Goal: Book appointment/travel/reservation

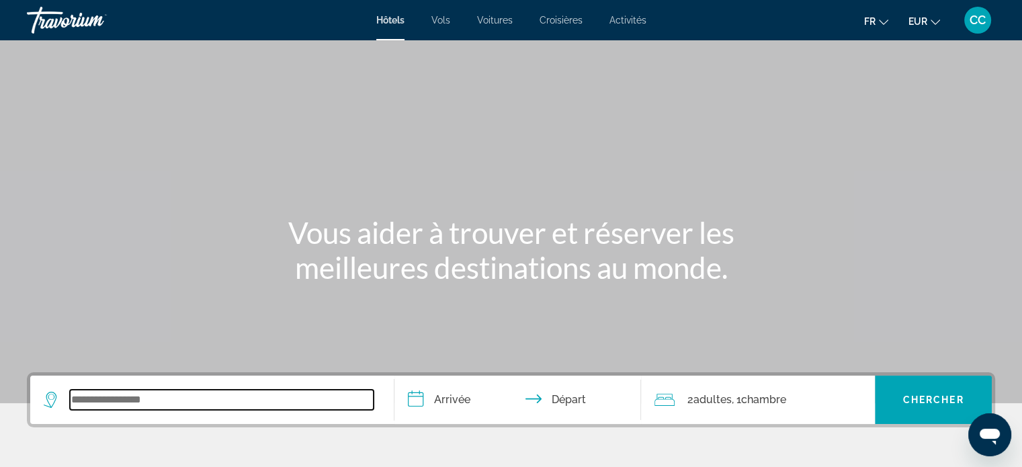
click at [156, 402] on input "Search widget" at bounding box center [222, 400] width 304 height 20
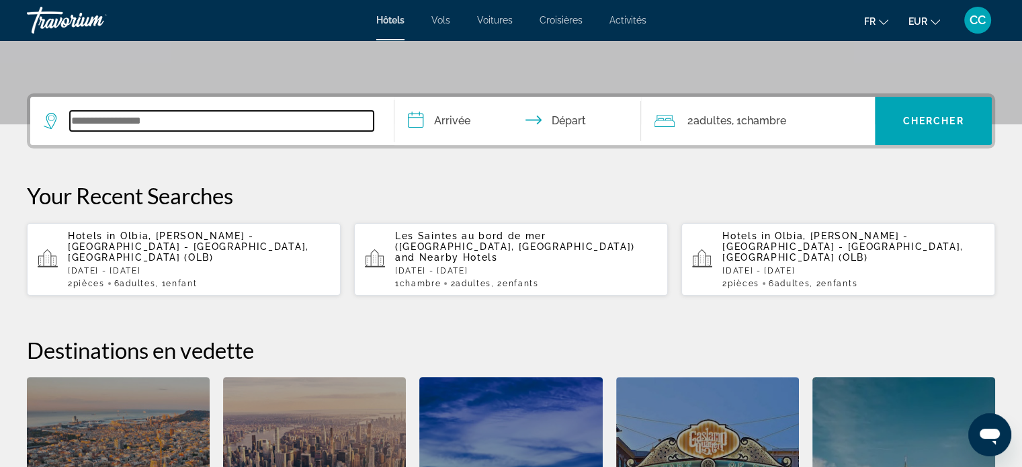
scroll to position [328, 0]
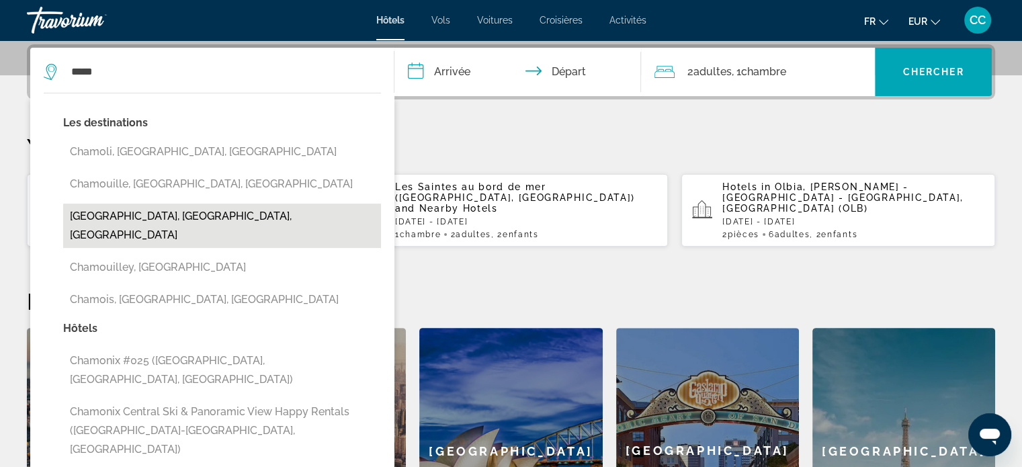
click at [144, 216] on button "[GEOGRAPHIC_DATA], [GEOGRAPHIC_DATA], [GEOGRAPHIC_DATA]" at bounding box center [222, 226] width 318 height 44
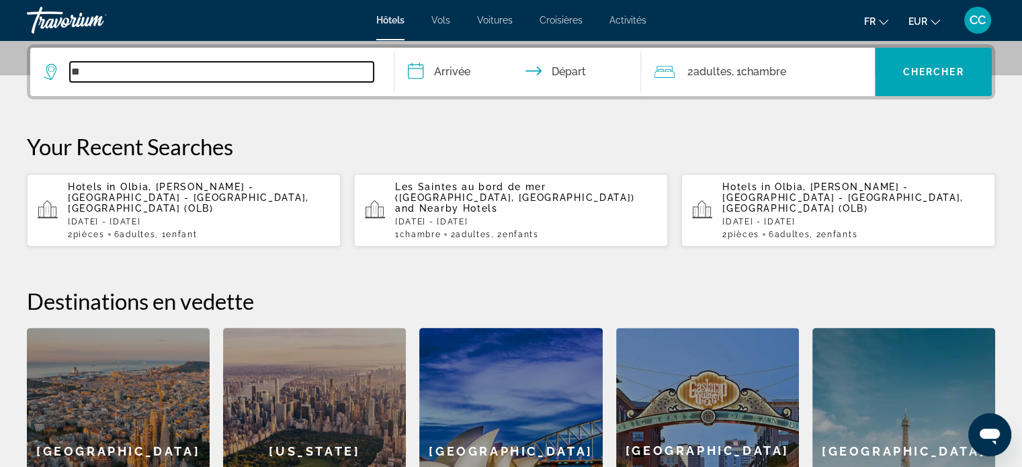
type input "*"
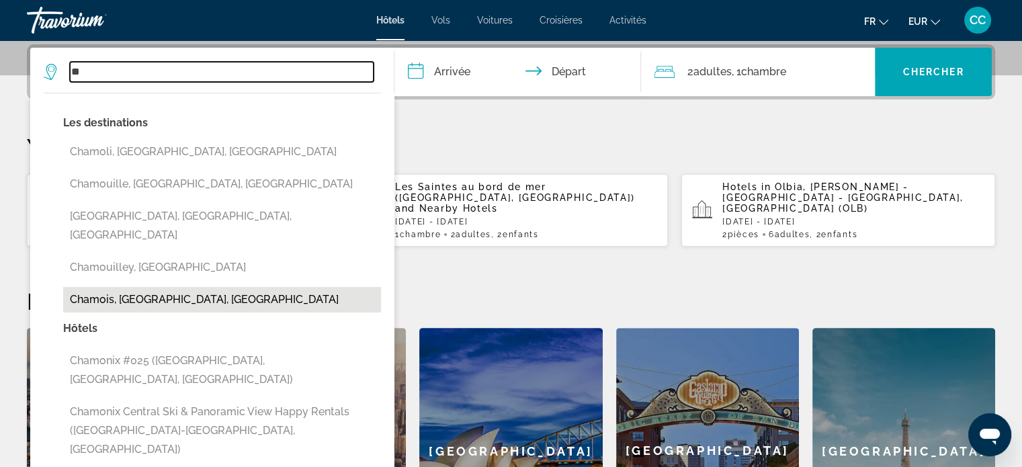
type input "*"
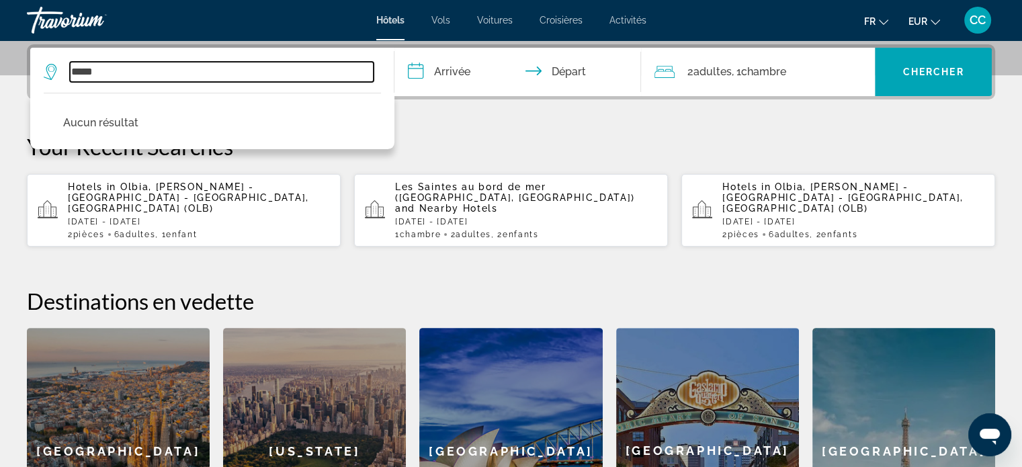
click at [344, 77] on input "*****" at bounding box center [222, 72] width 304 height 20
type input "*"
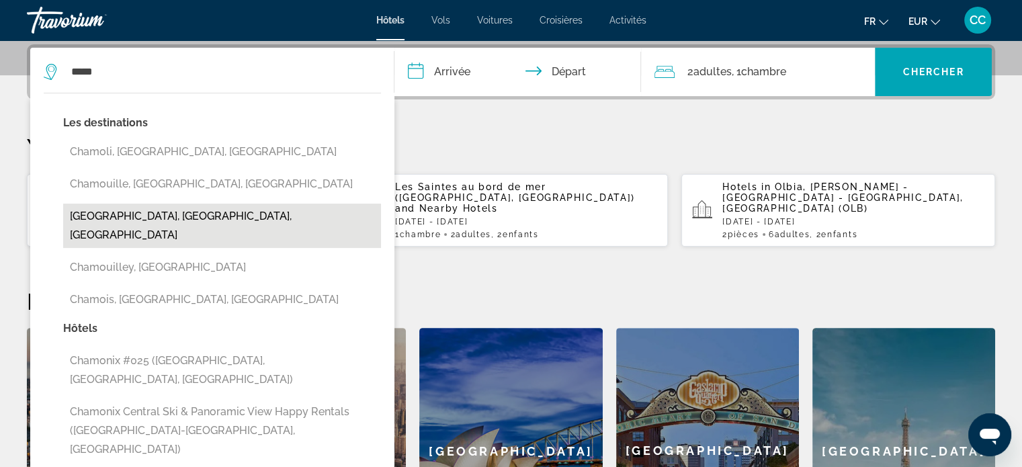
click at [210, 216] on button "[GEOGRAPHIC_DATA], [GEOGRAPHIC_DATA], [GEOGRAPHIC_DATA]" at bounding box center [222, 226] width 318 height 44
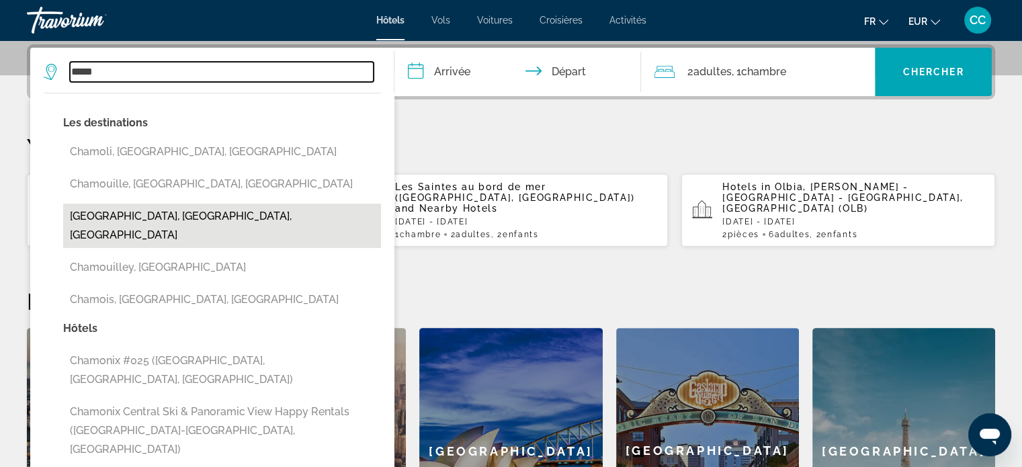
type input "**********"
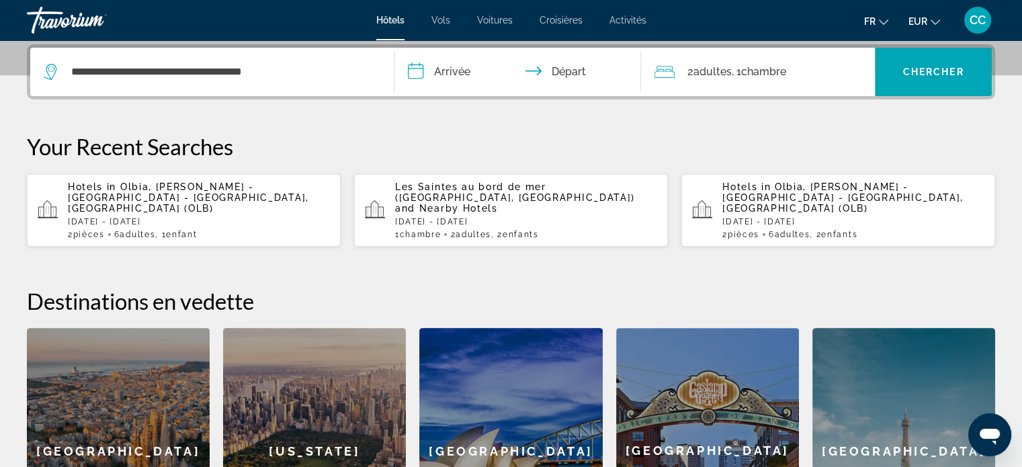
click at [457, 70] on input "**********" at bounding box center [520, 74] width 253 height 52
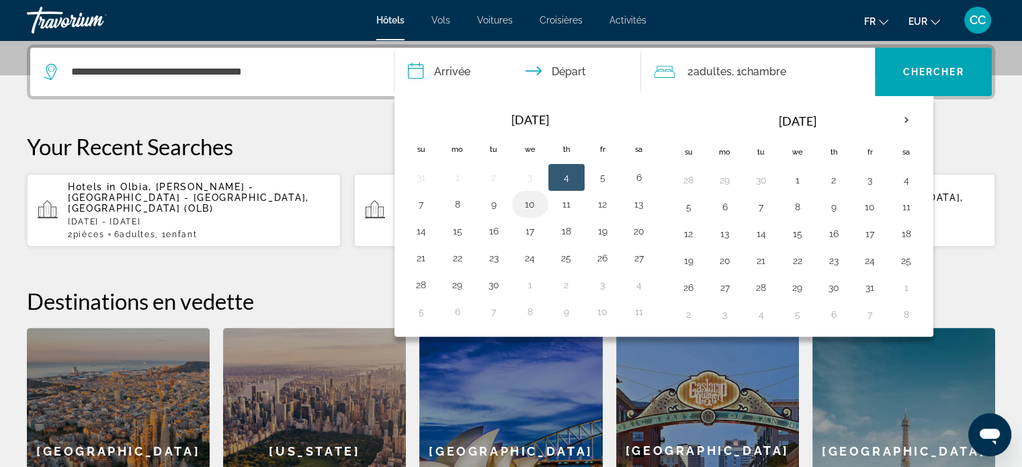
click at [532, 209] on button "10" at bounding box center [529, 204] width 21 height 19
click at [567, 209] on button "11" at bounding box center [566, 204] width 21 height 19
type input "**********"
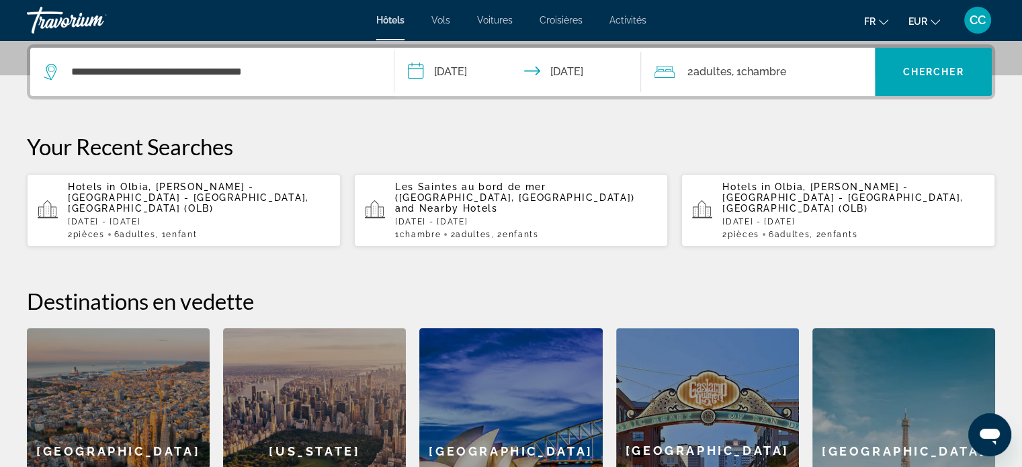
click at [709, 71] on span "Adultes" at bounding box center [712, 71] width 38 height 13
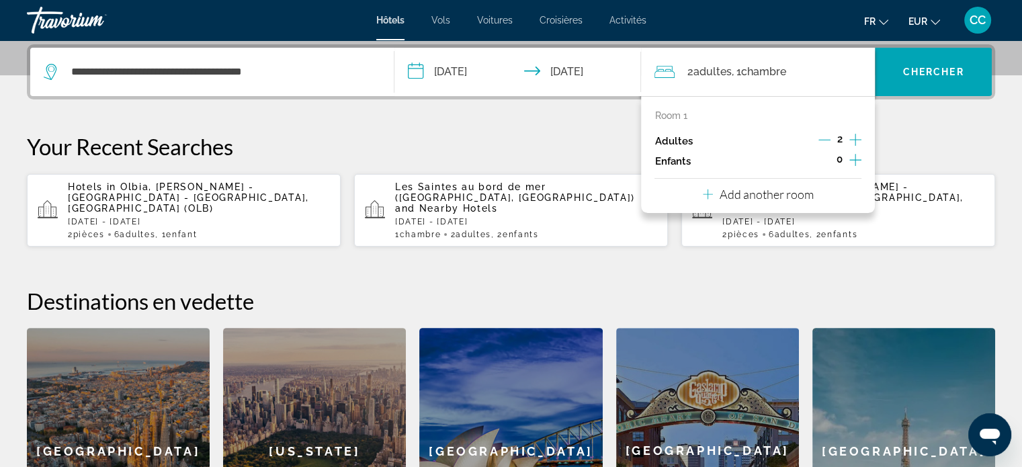
click at [852, 140] on icon "Increment adults" at bounding box center [855, 140] width 12 height 16
click at [857, 162] on icon "Increment children" at bounding box center [855, 160] width 12 height 16
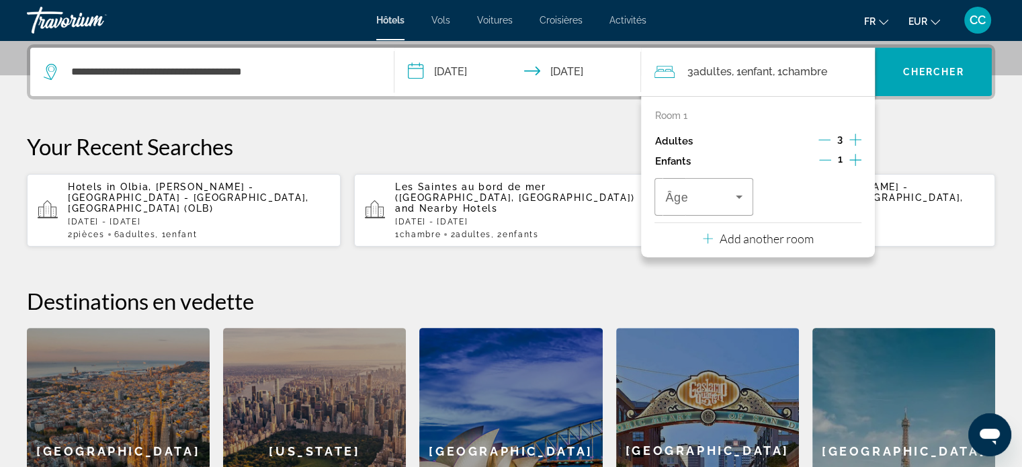
click at [826, 138] on icon "Decrement adults" at bounding box center [824, 140] width 12 height 12
click at [857, 165] on icon "Increment children" at bounding box center [855, 160] width 12 height 16
click at [744, 193] on icon "Travelers: 2 adults, 2 children" at bounding box center [739, 197] width 16 height 16
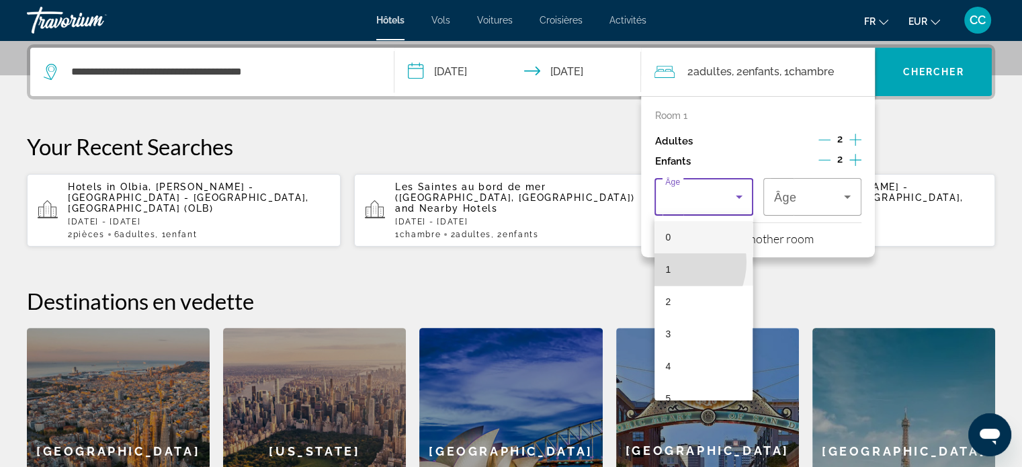
click at [670, 262] on span "1" at bounding box center [667, 269] width 5 height 16
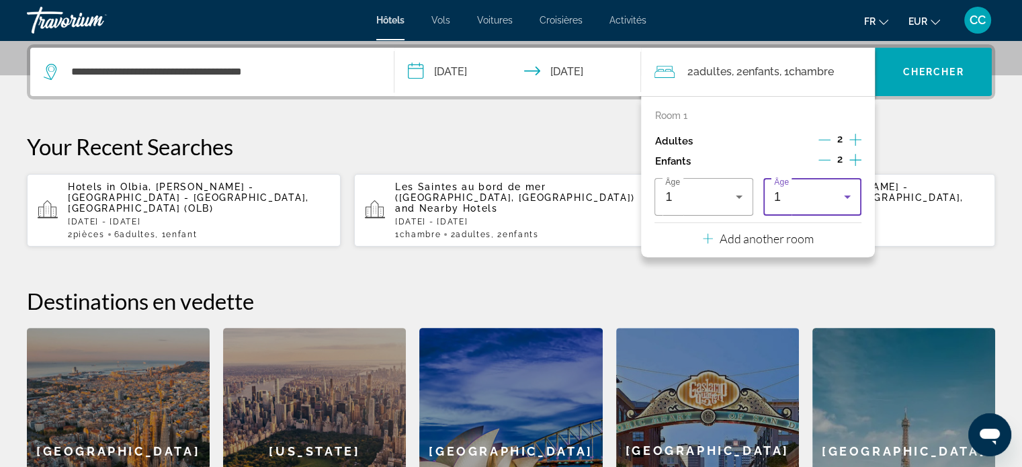
click at [847, 203] on icon "Travelers: 2 adults, 2 children" at bounding box center [847, 197] width 16 height 16
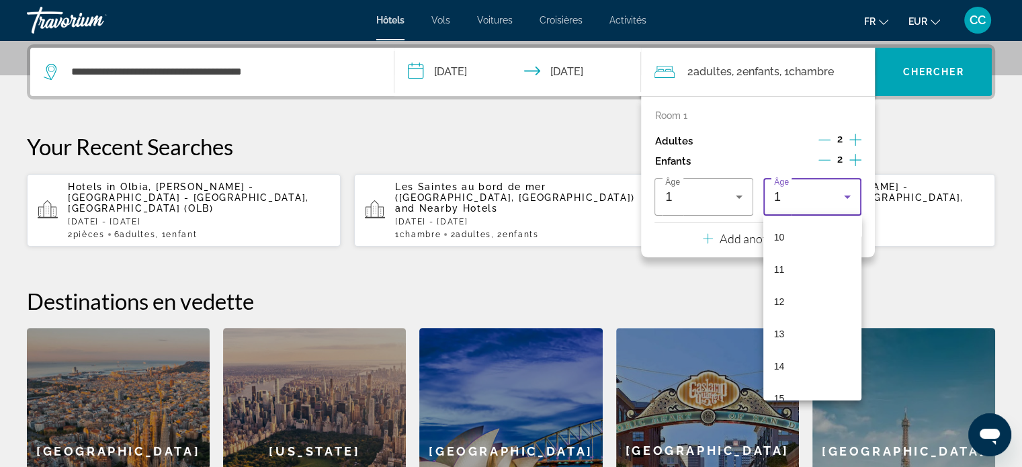
scroll to position [349, 0]
click at [813, 372] on mat-option "15" at bounding box center [812, 371] width 98 height 32
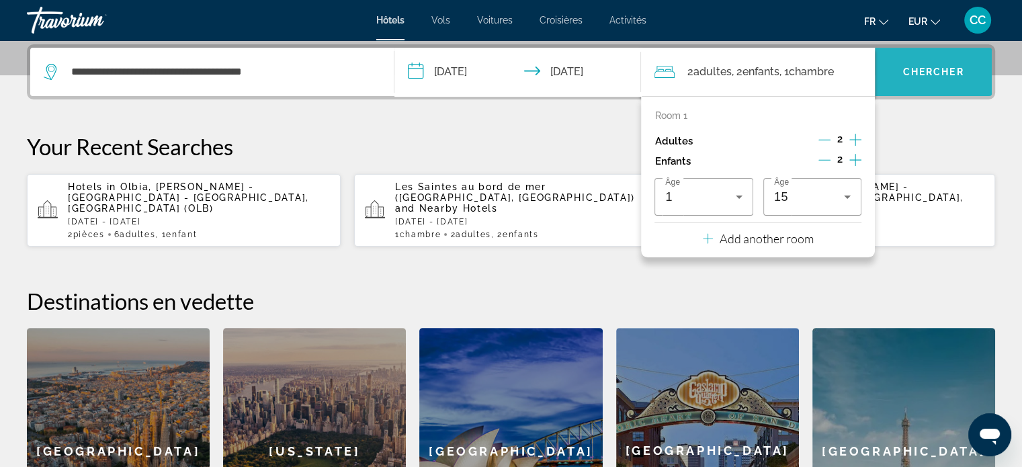
click at [908, 81] on span "Search widget" at bounding box center [933, 72] width 117 height 32
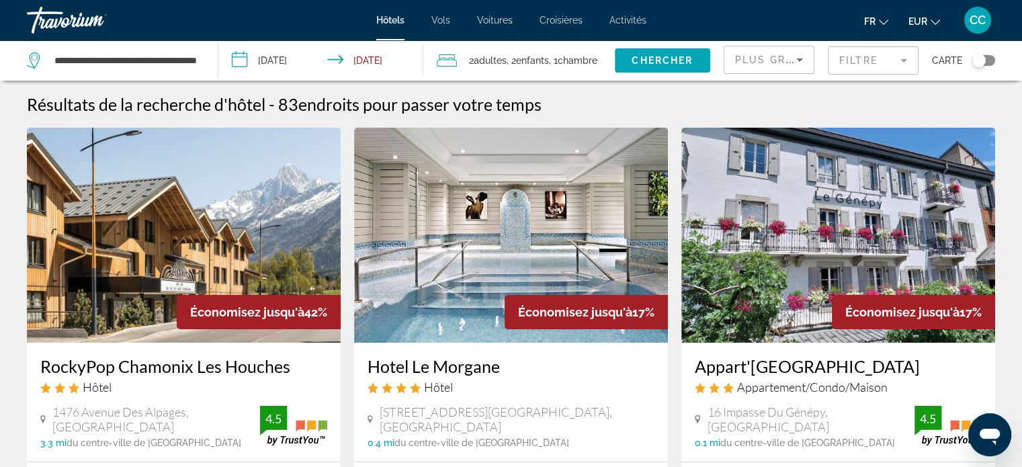
click at [898, 62] on mat-form-field "Filtre" at bounding box center [873, 60] width 91 height 28
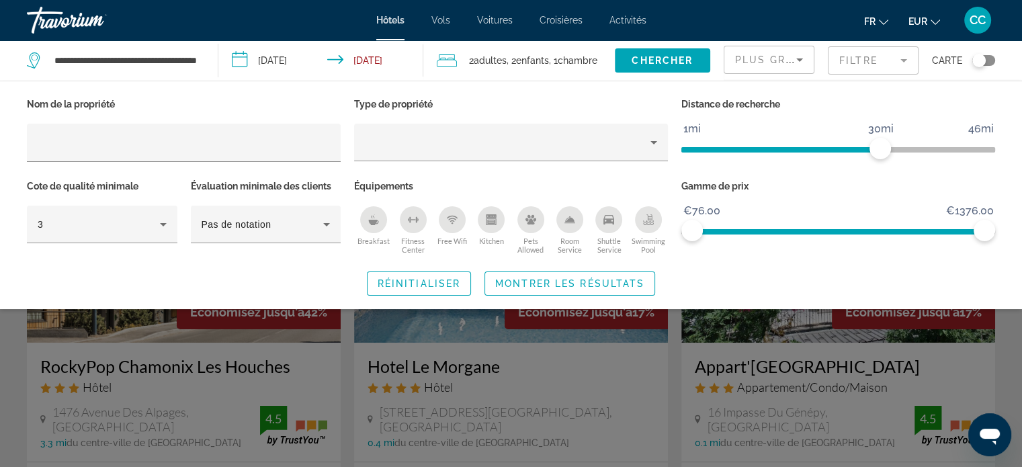
click at [643, 220] on icon "Swimming Pool" at bounding box center [648, 221] width 11 height 3
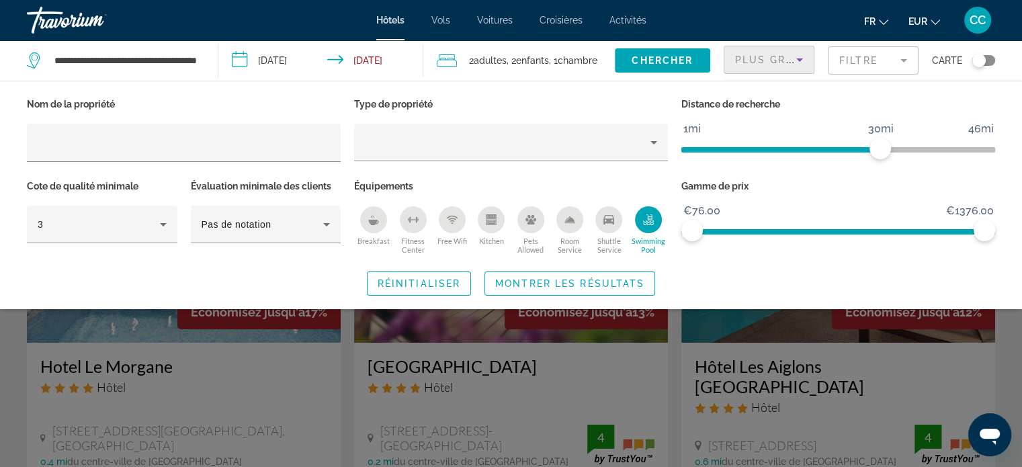
click at [798, 59] on icon "Sort by" at bounding box center [799, 59] width 7 height 3
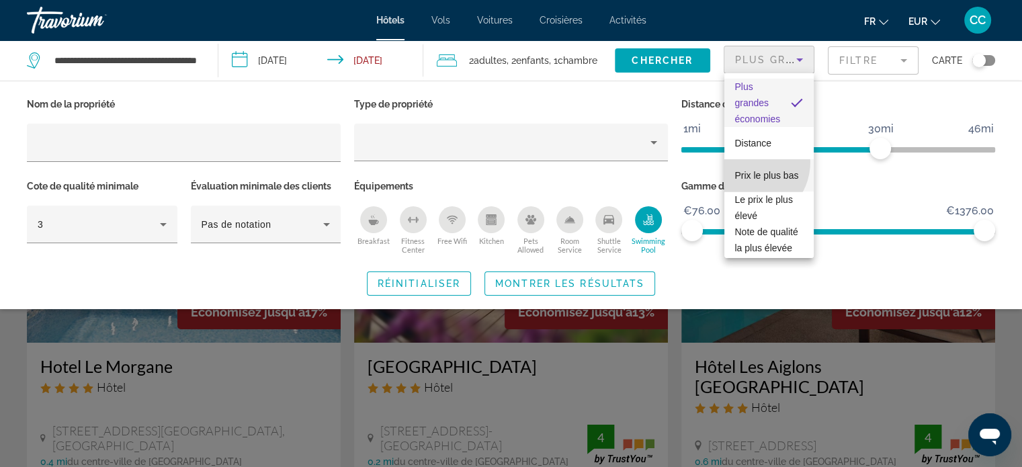
click at [746, 170] on span "Prix le plus bas" at bounding box center [767, 175] width 64 height 11
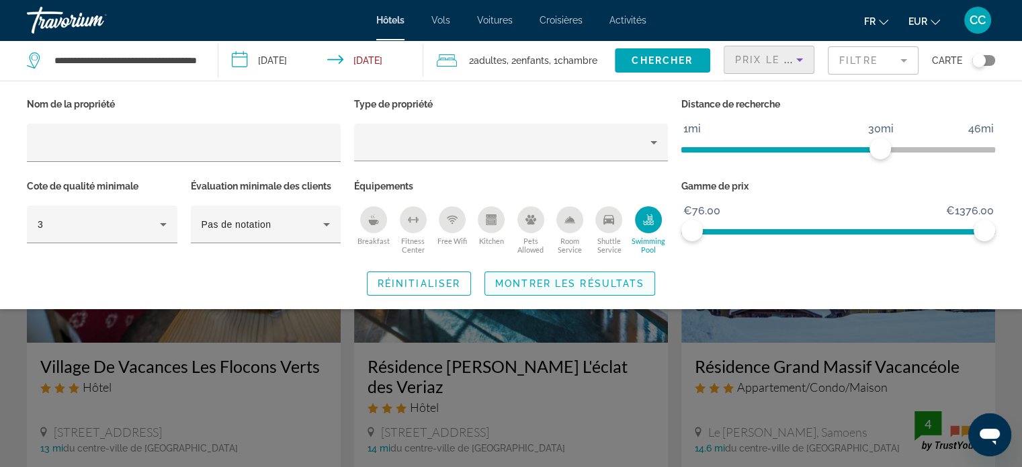
click at [614, 284] on span "Montrer les résultats" at bounding box center [569, 283] width 149 height 11
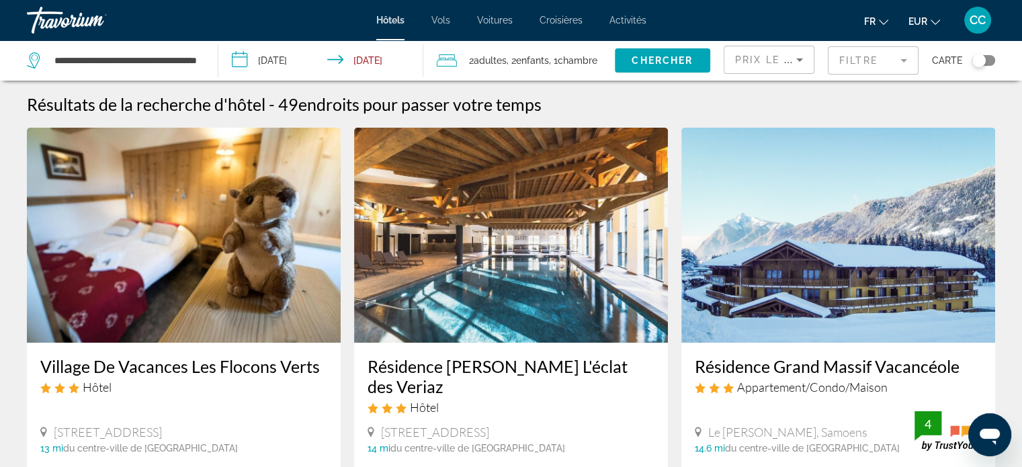
click at [672, 275] on app-hotels-search-item "Résidence [PERSON_NAME] L'éclat des Veriaz Hôtel [STREET_ADDRESS] 14 mi du cent…" at bounding box center [510, 357] width 327 height 458
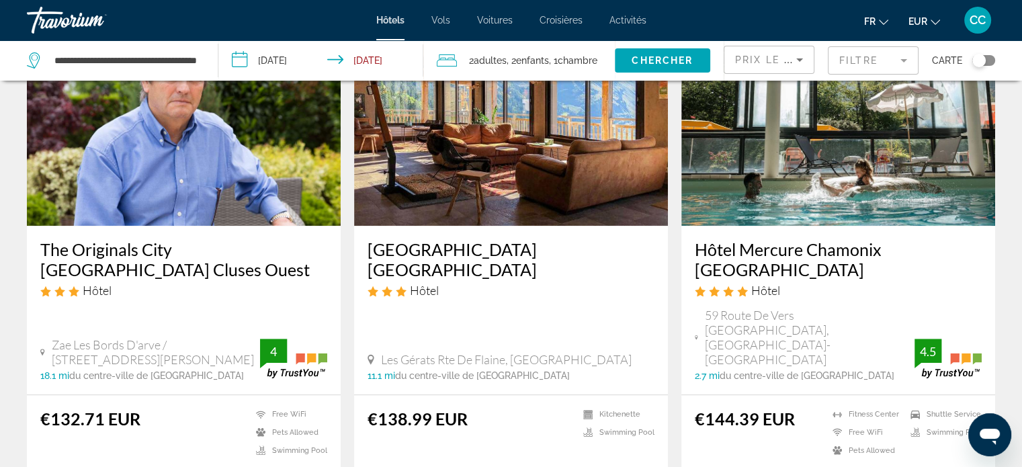
scroll to position [1102, 0]
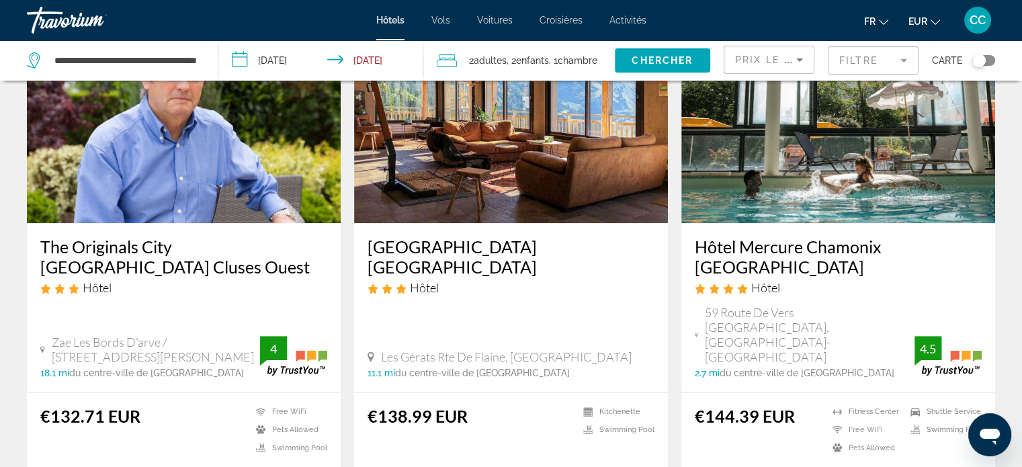
click at [556, 212] on img "Main content" at bounding box center [511, 115] width 314 height 215
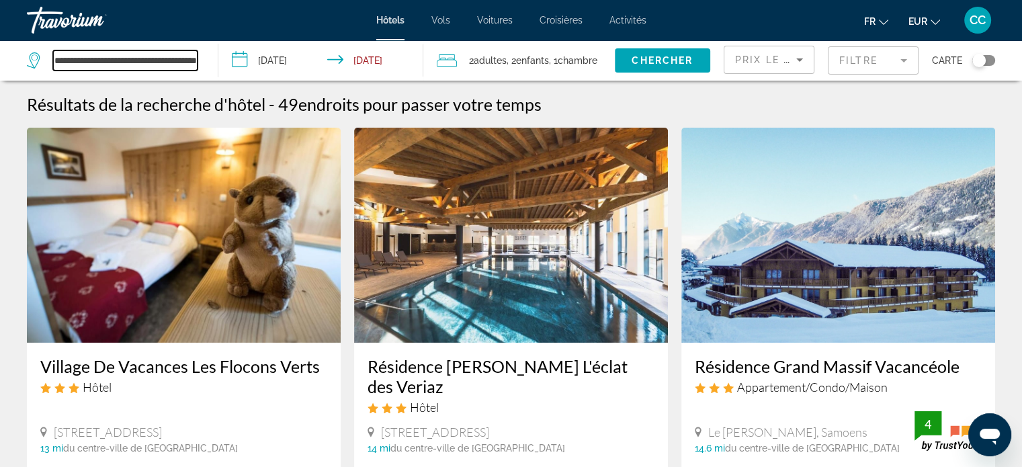
click at [179, 55] on input "**********" at bounding box center [125, 60] width 144 height 20
click at [38, 58] on icon "Search widget" at bounding box center [35, 60] width 16 height 16
click at [64, 61] on input "**********" at bounding box center [125, 60] width 144 height 20
click at [906, 62] on mat-form-field "Filtre" at bounding box center [873, 60] width 91 height 28
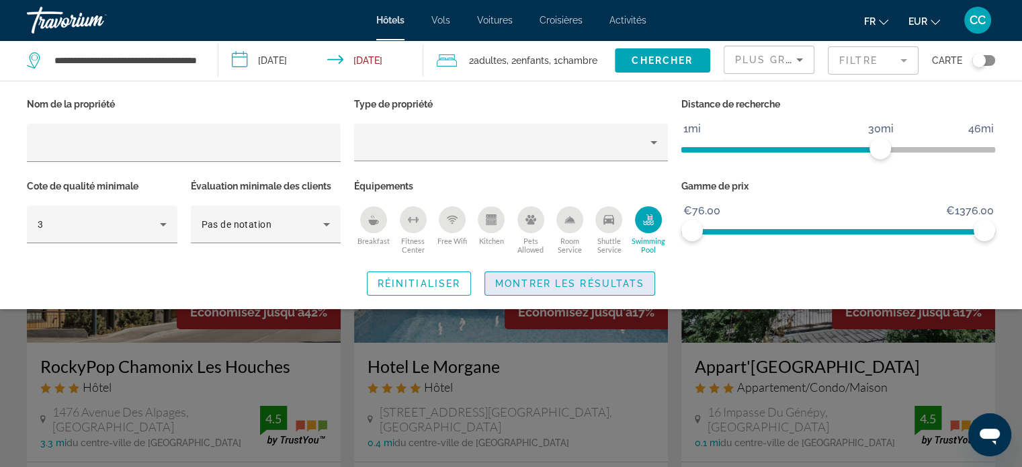
click at [532, 280] on span "Montrer les résultats" at bounding box center [569, 283] width 149 height 11
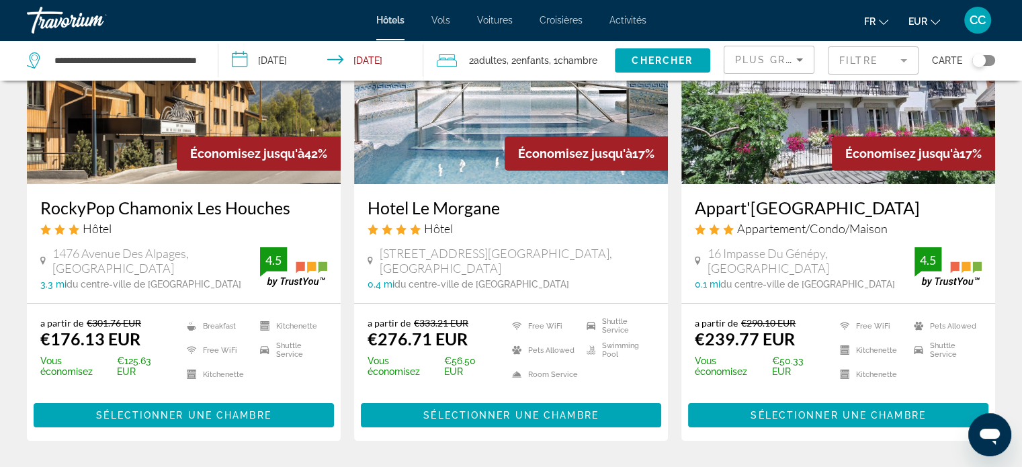
scroll to position [161, 0]
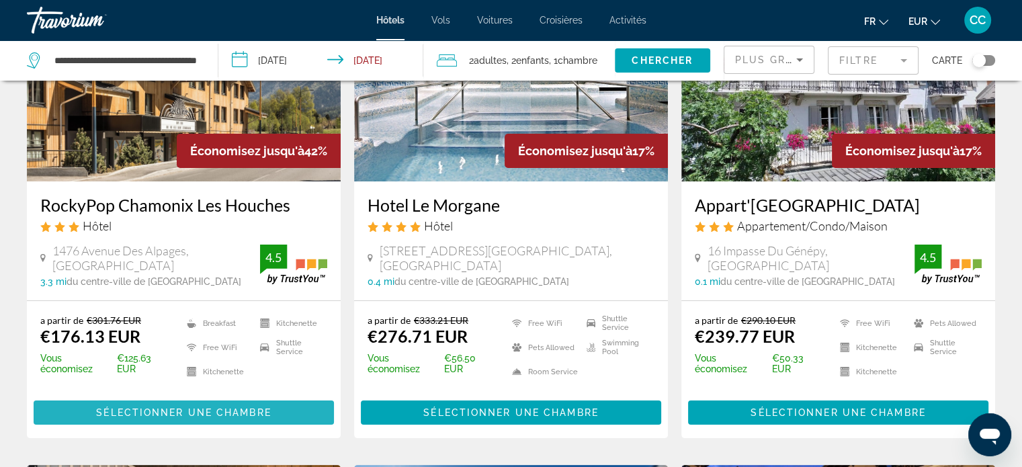
click at [161, 415] on span "Sélectionner une chambre" at bounding box center [183, 412] width 175 height 11
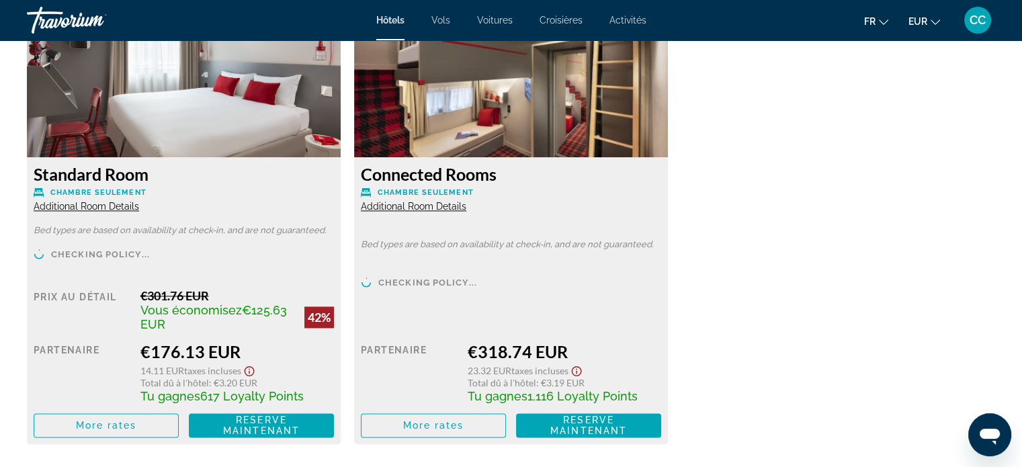
scroll to position [1854, 0]
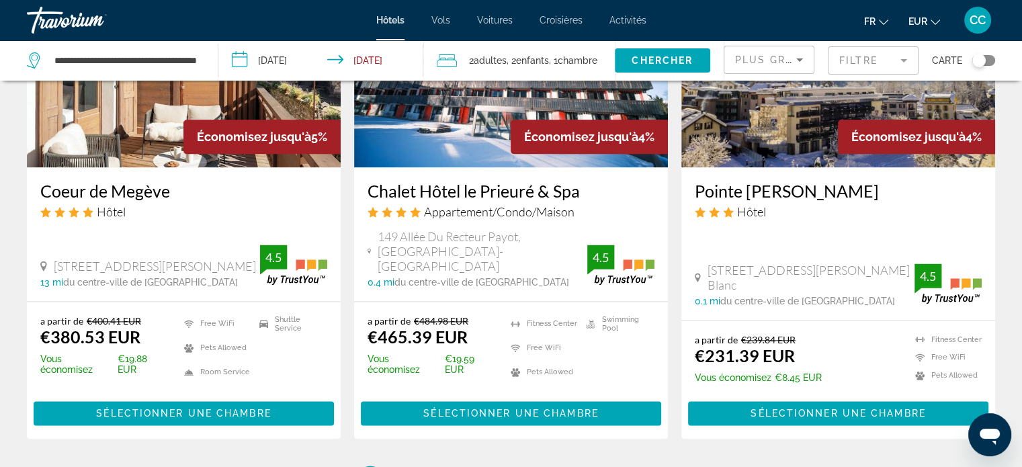
scroll to position [1881, 0]
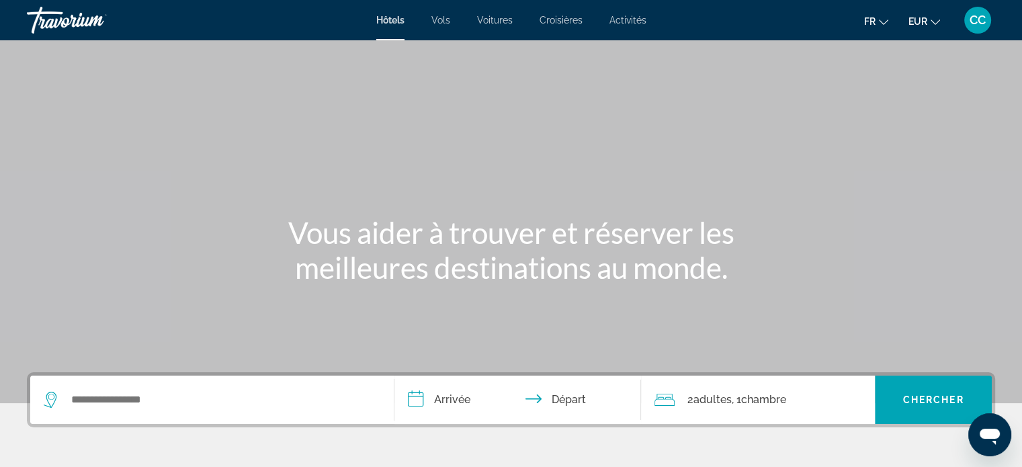
click at [622, 19] on span "Activités" at bounding box center [627, 20] width 37 height 11
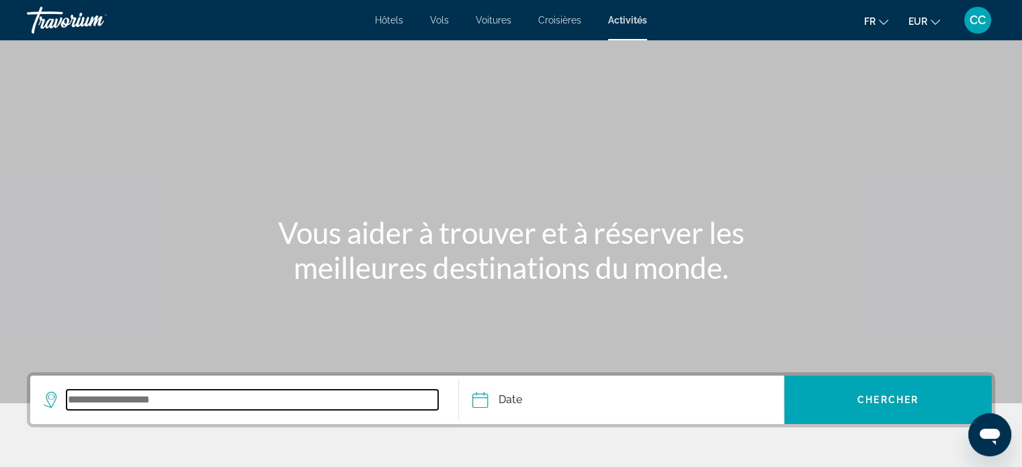
click at [196, 392] on input "Search widget" at bounding box center [253, 400] width 372 height 20
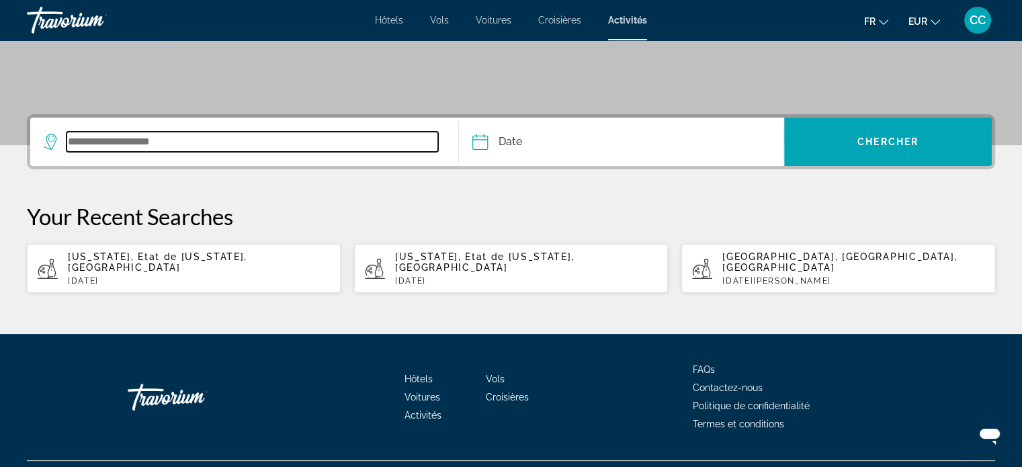
scroll to position [277, 0]
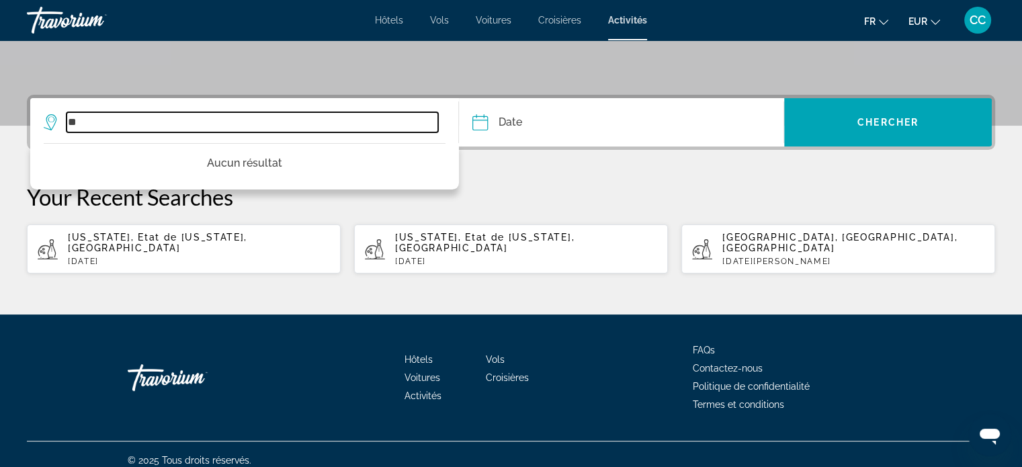
type input "*"
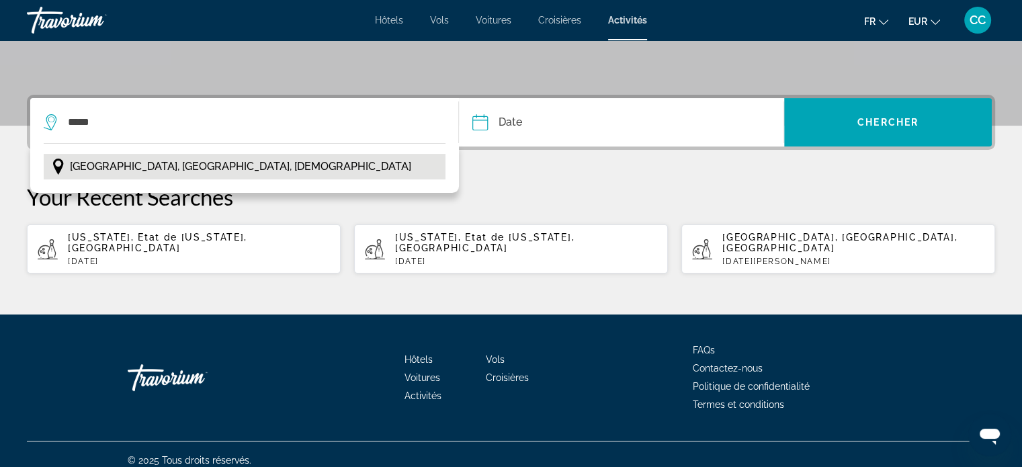
click at [209, 166] on span "Chamonix, Rhône-Alpes, France" at bounding box center [240, 166] width 341 height 19
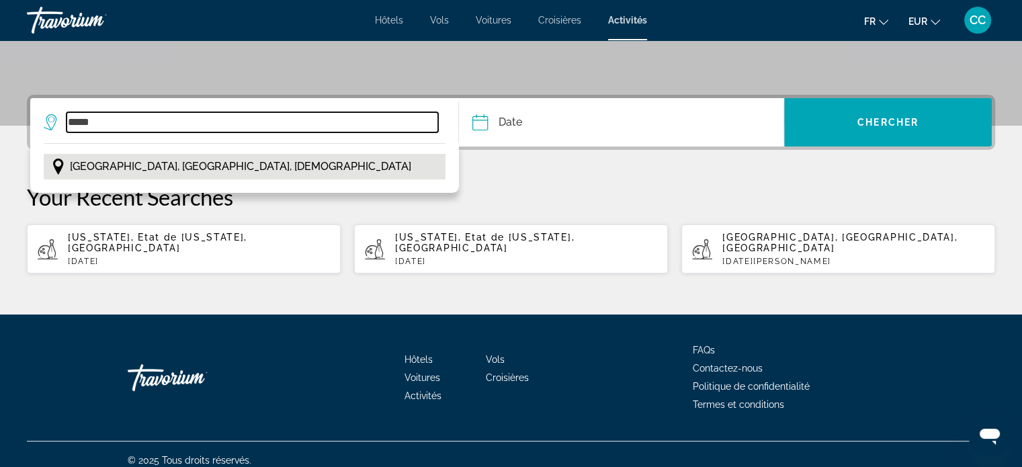
type input "**********"
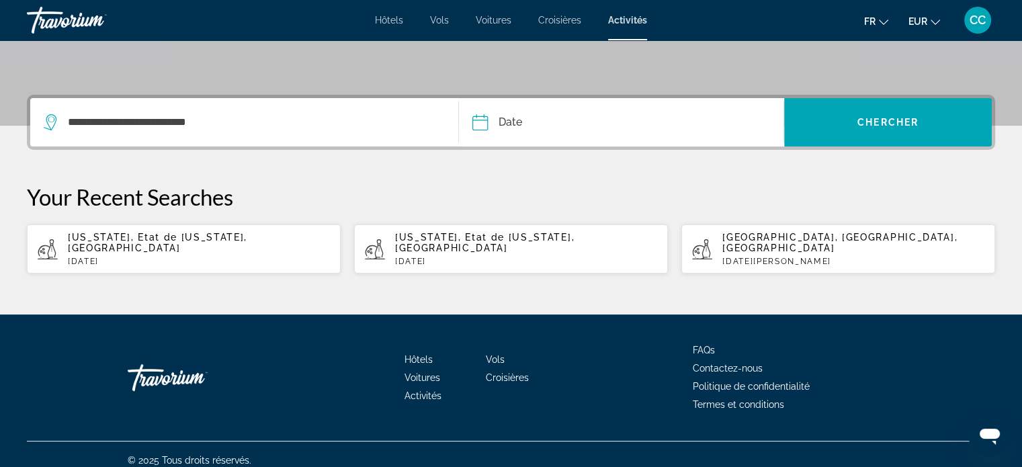
click at [477, 128] on input "Date" at bounding box center [549, 124] width 161 height 52
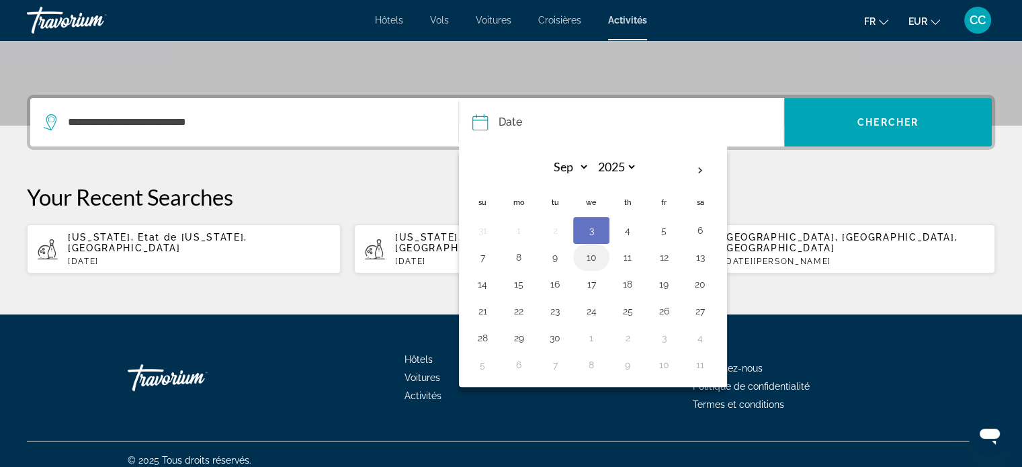
click at [595, 261] on button "10" at bounding box center [590, 257] width 21 height 19
type input "**********"
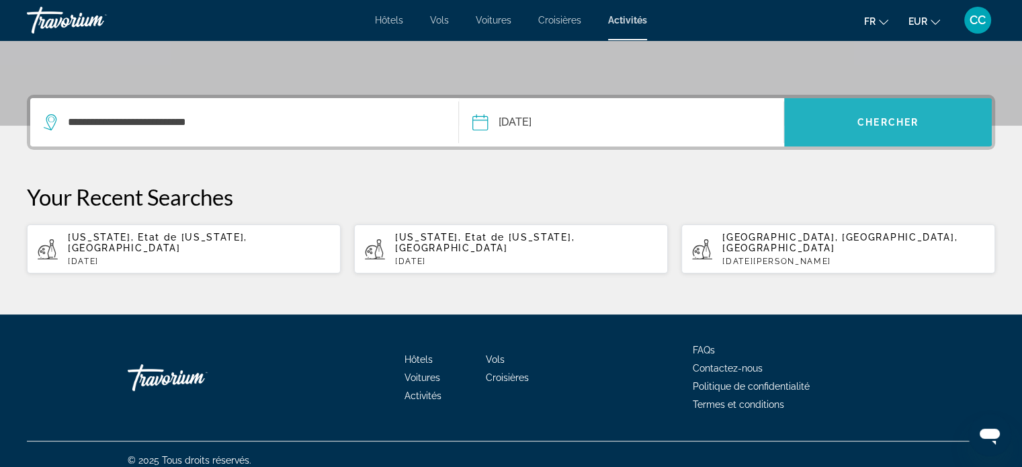
click at [881, 122] on span "Chercher" at bounding box center [887, 122] width 61 height 11
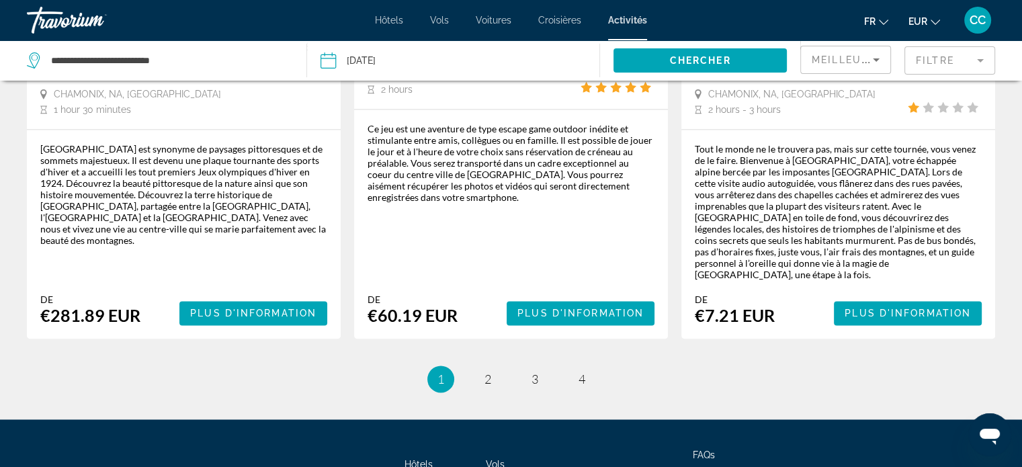
scroll to position [2059, 0]
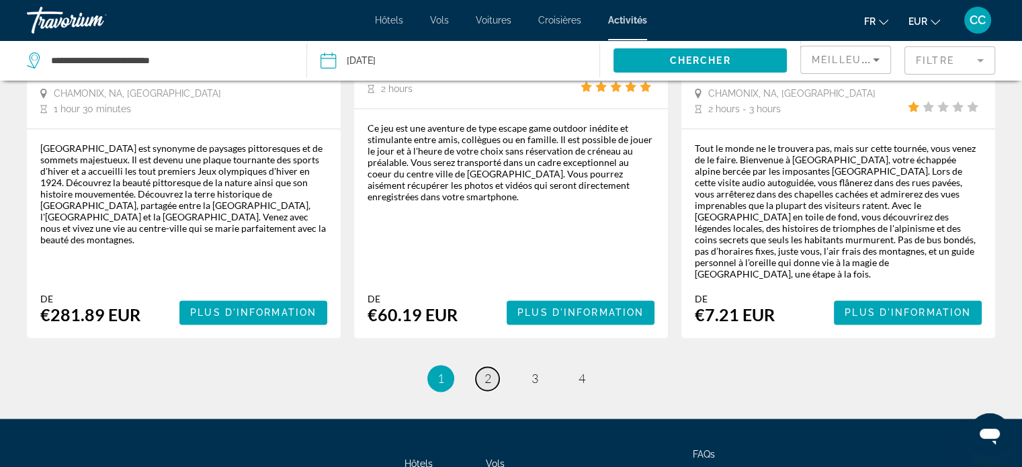
click at [486, 371] on span "2" at bounding box center [487, 378] width 7 height 15
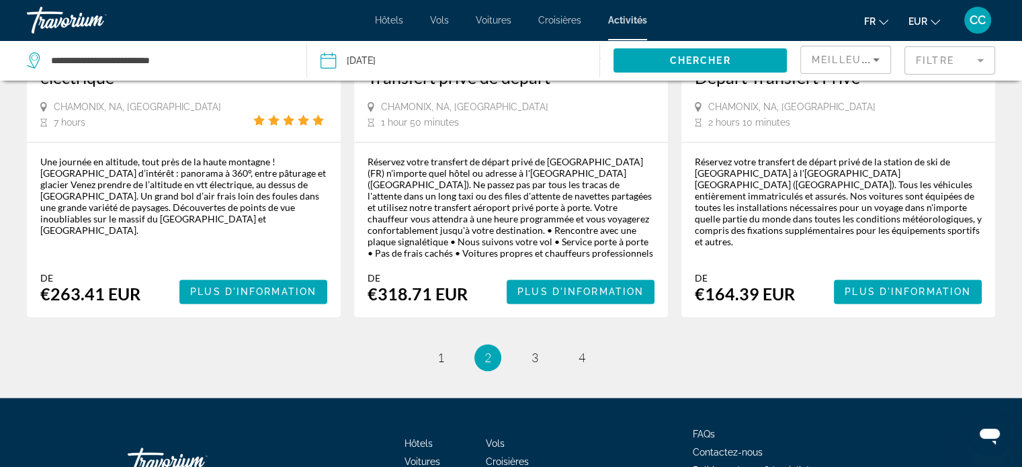
scroll to position [2153, 0]
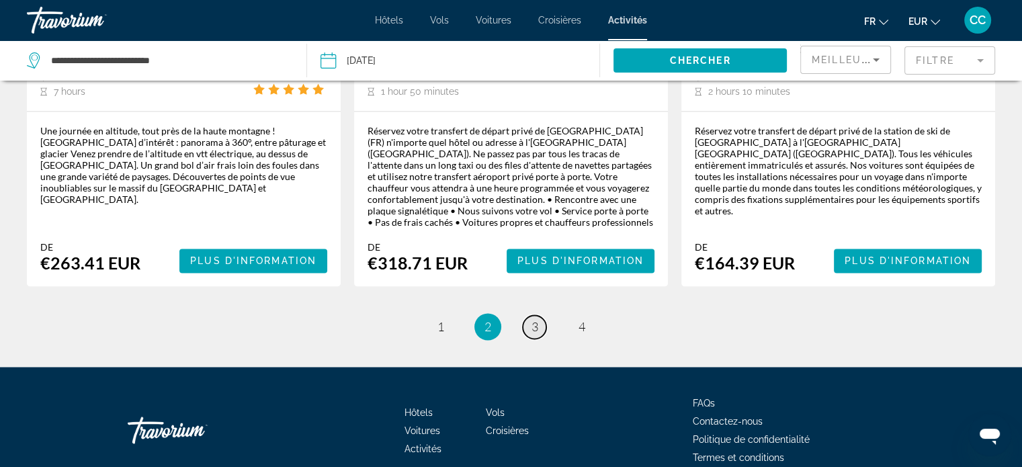
click at [527, 315] on link "page 3" at bounding box center [535, 327] width 24 height 24
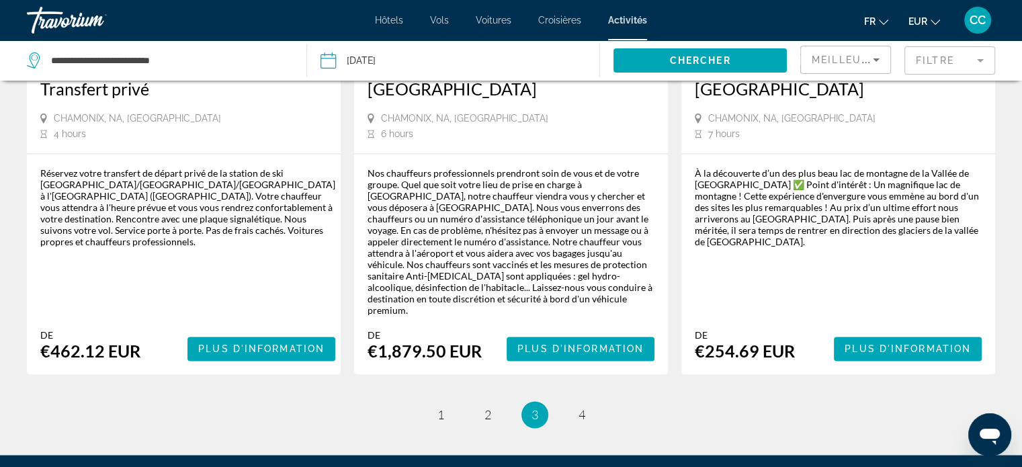
scroll to position [2104, 0]
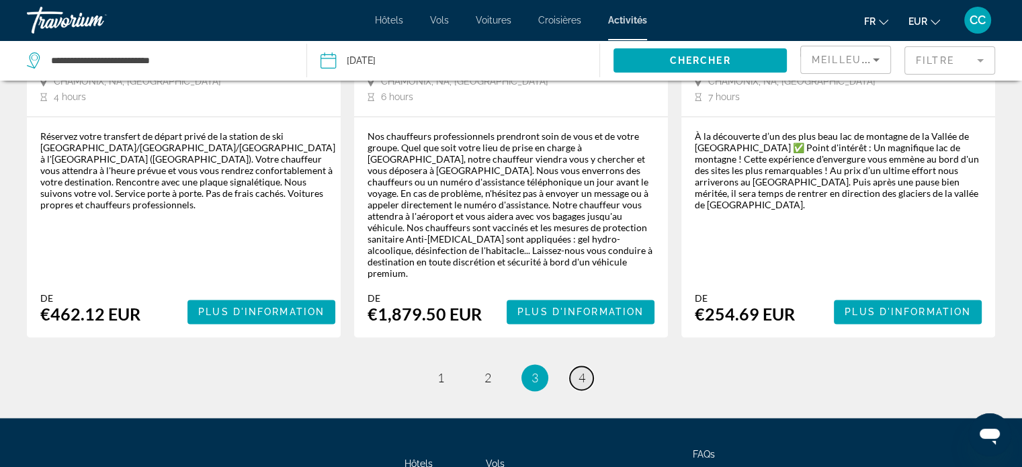
click at [582, 370] on span "4" at bounding box center [581, 377] width 7 height 15
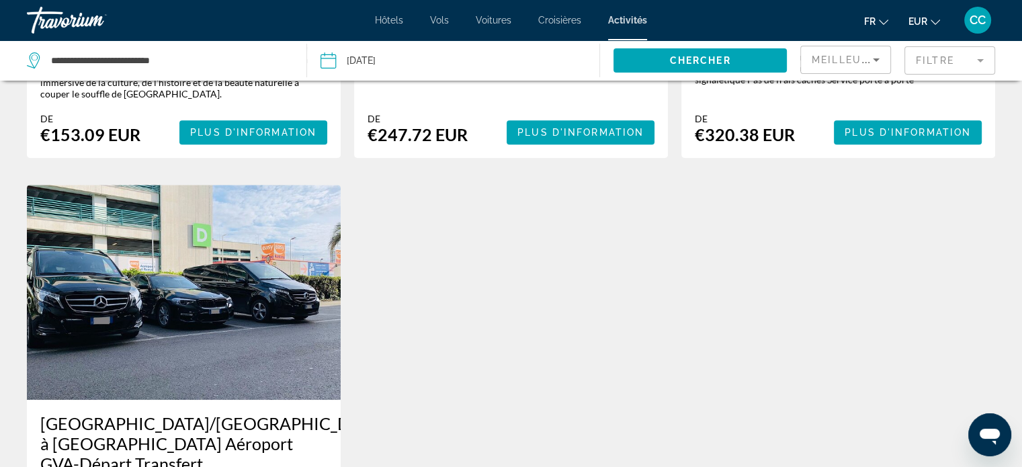
scroll to position [591, 0]
